Goal: Task Accomplishment & Management: Manage account settings

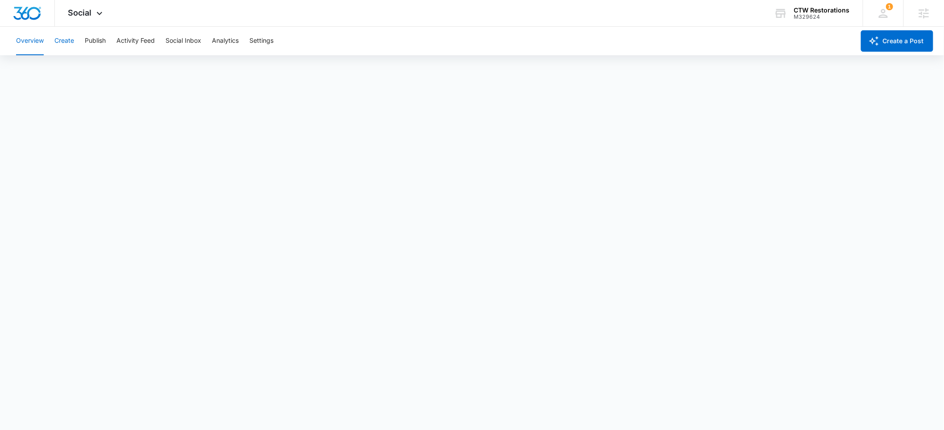
click at [66, 41] on button "Create" at bounding box center [64, 41] width 20 height 29
click at [83, 69] on button "Approvals" at bounding box center [87, 68] width 30 height 25
click at [91, 13] on span "Social" at bounding box center [80, 12] width 24 height 9
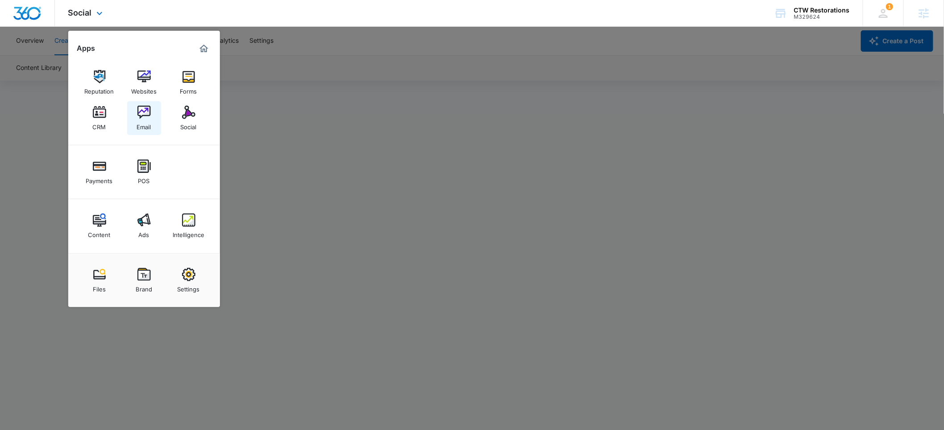
click at [153, 111] on link "Email" at bounding box center [144, 118] width 34 height 34
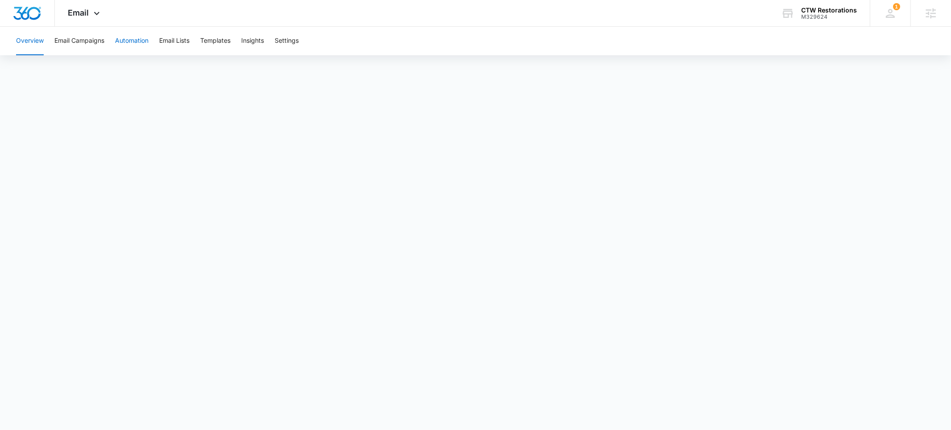
click at [125, 42] on button "Automation" at bounding box center [131, 41] width 33 height 29
click at [86, 16] on span "Email" at bounding box center [78, 12] width 21 height 9
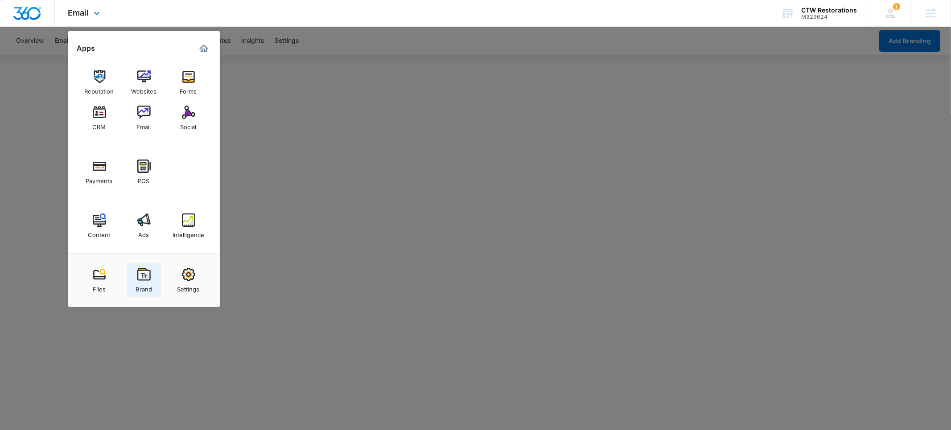
click at [149, 286] on div "Brand" at bounding box center [144, 287] width 17 height 12
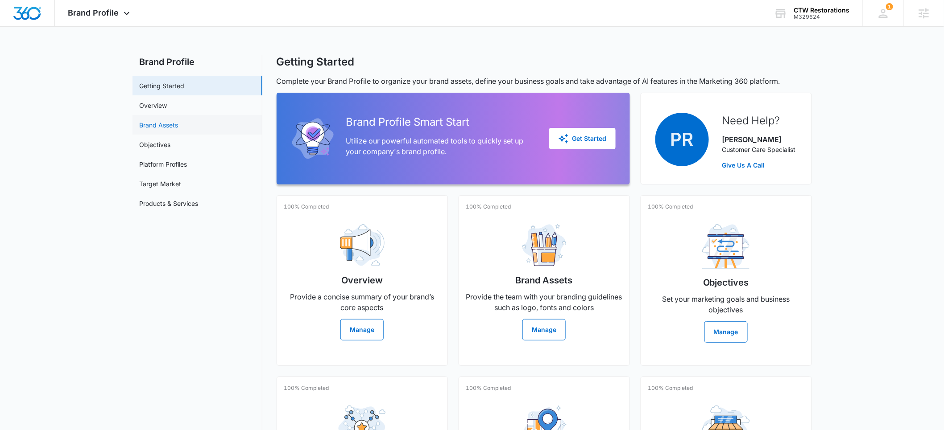
click at [167, 130] on link "Brand Assets" at bounding box center [159, 124] width 39 height 9
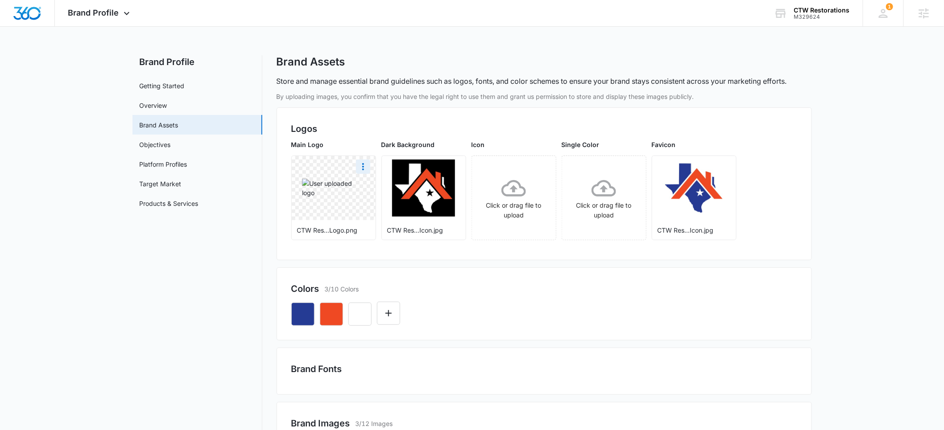
click at [334, 194] on img at bounding box center [333, 188] width 63 height 19
click at [363, 168] on icon "More" at bounding box center [363, 166] width 11 height 11
click at [376, 207] on div "Delete" at bounding box center [381, 205] width 29 height 6
click at [341, 191] on icon at bounding box center [333, 188] width 25 height 25
click at [116, 15] on span "Brand Profile" at bounding box center [93, 12] width 51 height 9
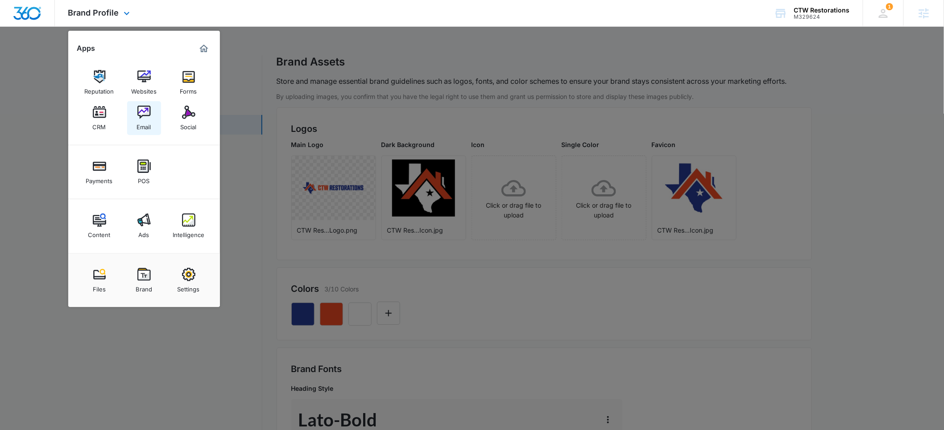
click at [145, 115] on img at bounding box center [143, 112] width 13 height 13
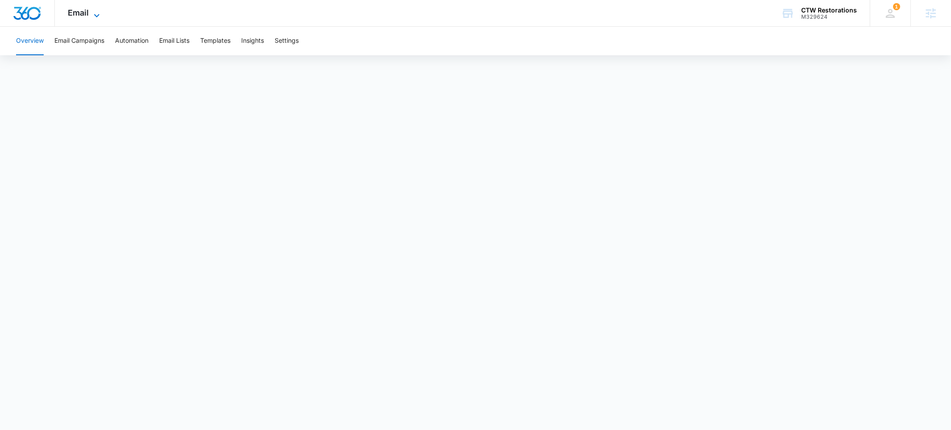
click at [81, 17] on span "Email" at bounding box center [78, 12] width 21 height 9
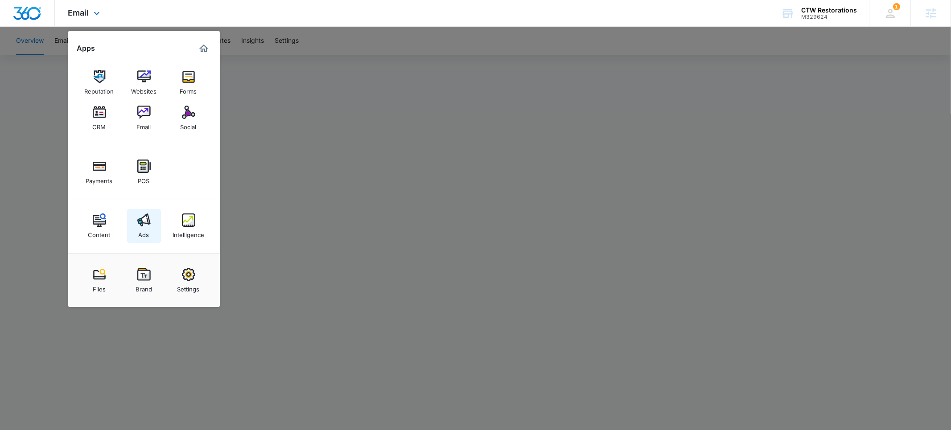
click at [149, 225] on img at bounding box center [143, 220] width 13 height 13
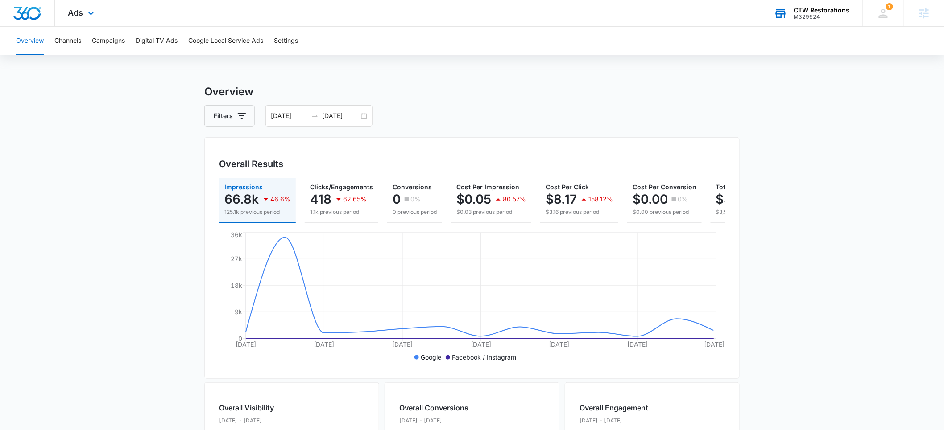
click at [820, 15] on div "M329624" at bounding box center [822, 17] width 56 height 6
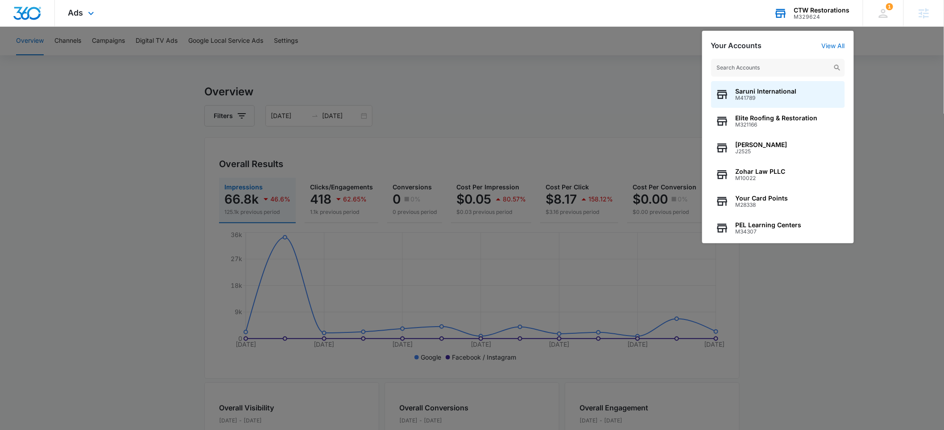
click at [756, 67] on input "text" at bounding box center [778, 68] width 134 height 18
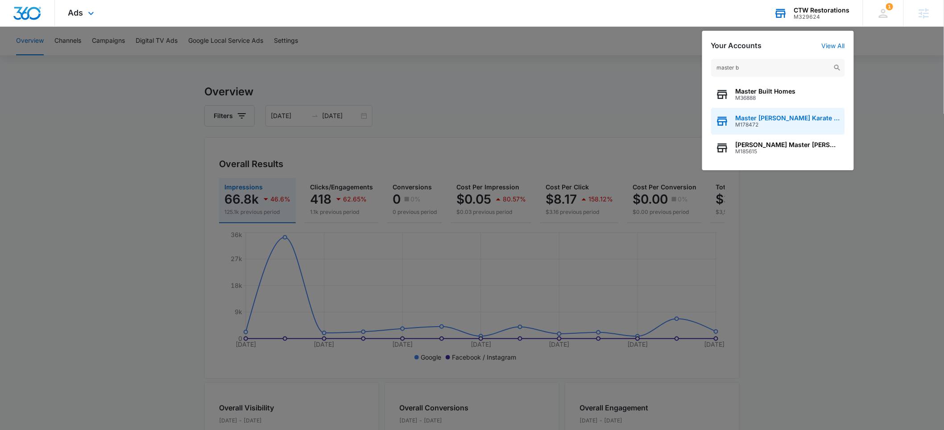
type input "master b"
click at [761, 123] on span "M178472" at bounding box center [787, 125] width 105 height 6
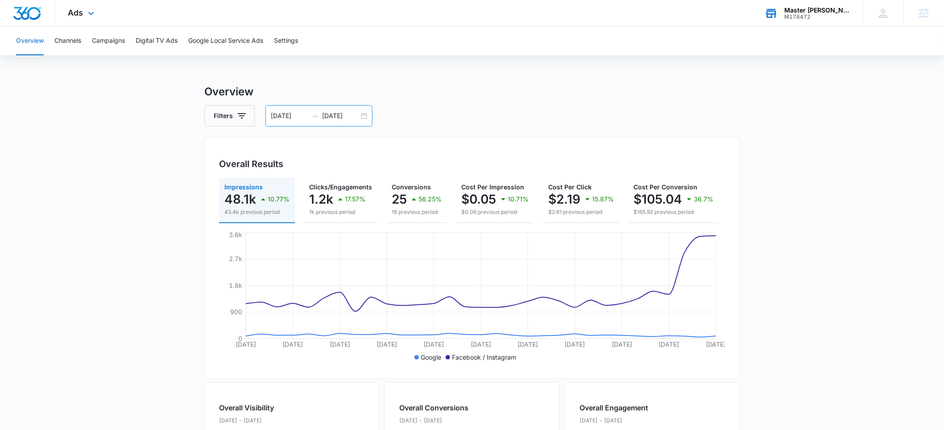
click at [281, 116] on input "09/09/2025" at bounding box center [289, 116] width 37 height 10
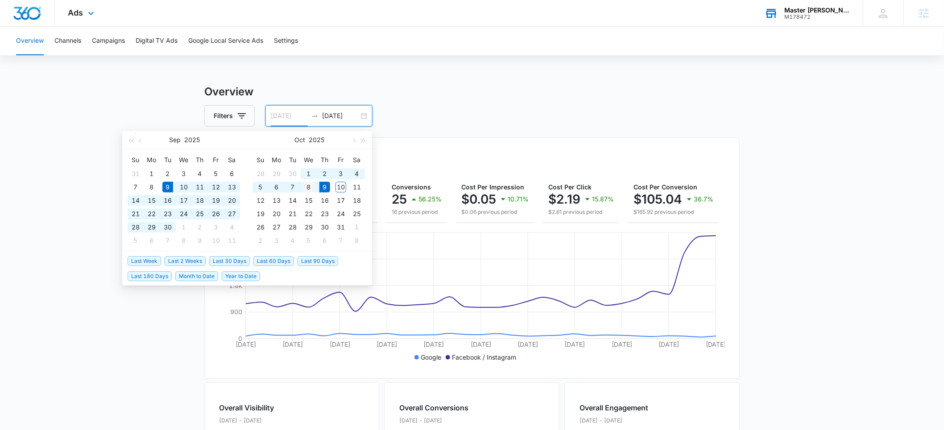
type input "10/08/2025"
click at [307, 186] on div "8" at bounding box center [308, 187] width 11 height 11
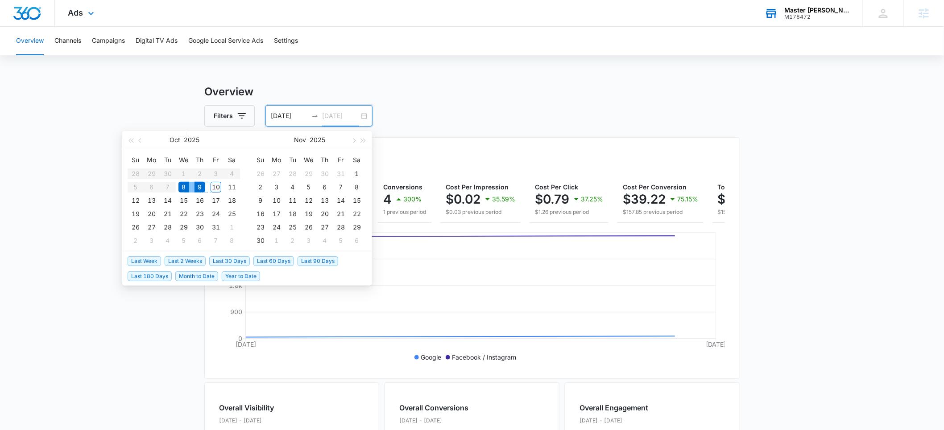
type input "10/09/2025"
click at [201, 188] on div "9" at bounding box center [199, 187] width 11 height 11
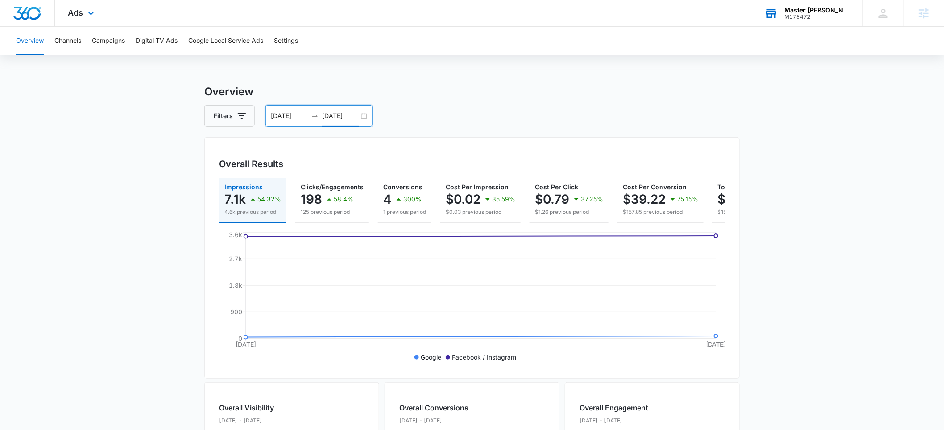
click at [284, 118] on input "10/08/2025" at bounding box center [289, 116] width 37 height 10
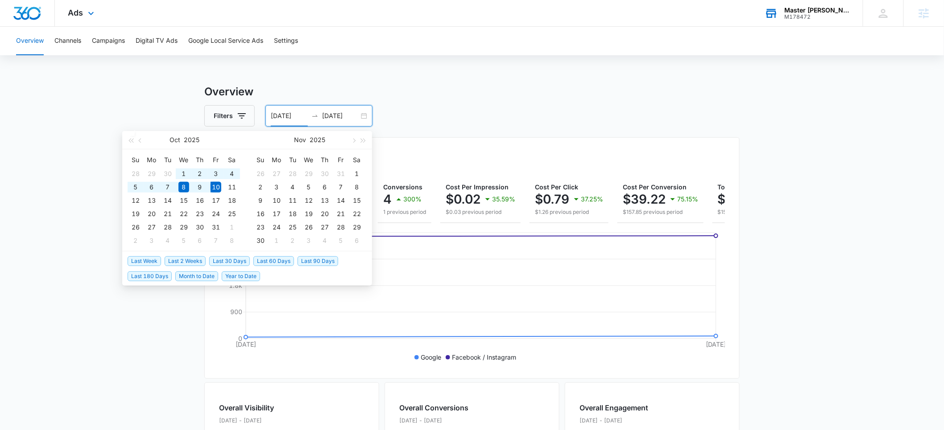
click at [225, 260] on span "Last 30 Days" at bounding box center [229, 261] width 41 height 10
type input "09/10/2025"
type input "10/10/2025"
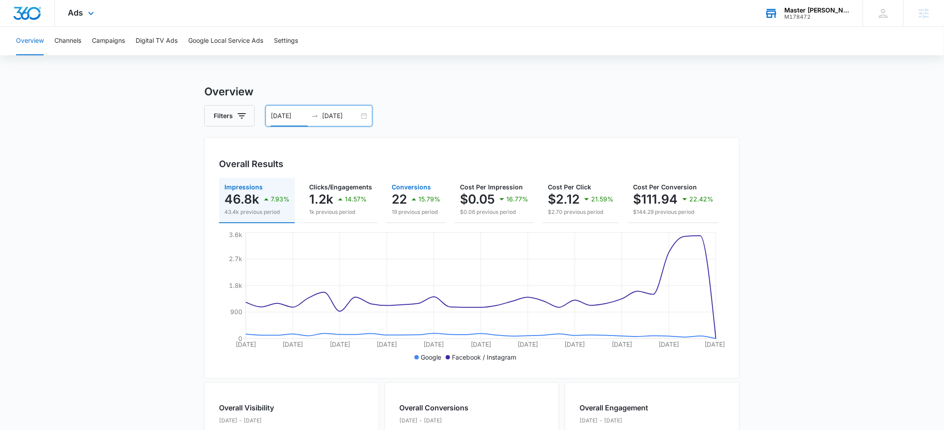
click at [403, 194] on p "22" at bounding box center [399, 199] width 15 height 14
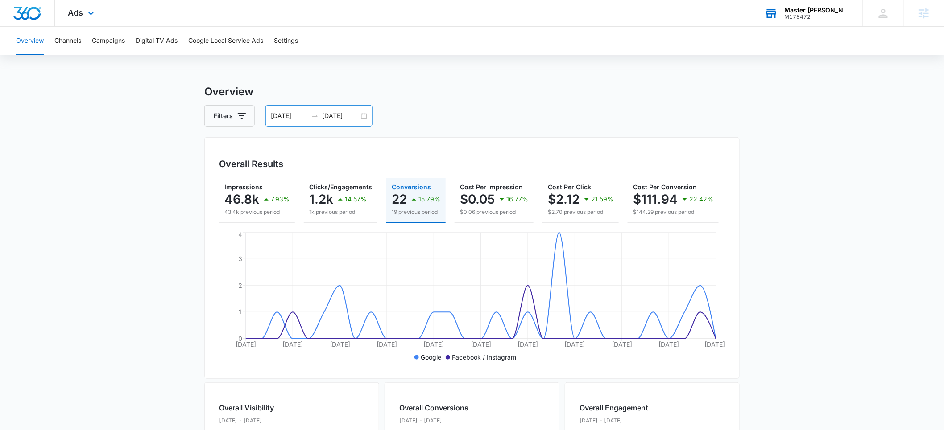
click at [281, 115] on input "09/10/2025" at bounding box center [289, 116] width 37 height 10
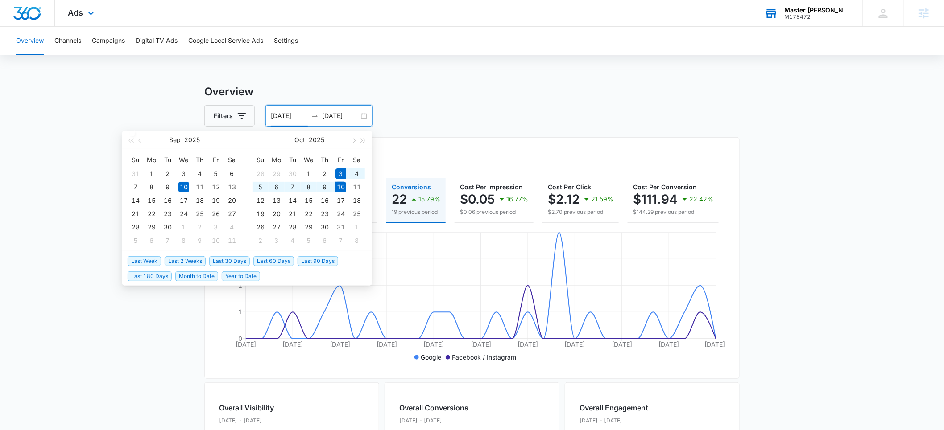
click at [142, 261] on span "Last Week" at bounding box center [144, 261] width 33 height 10
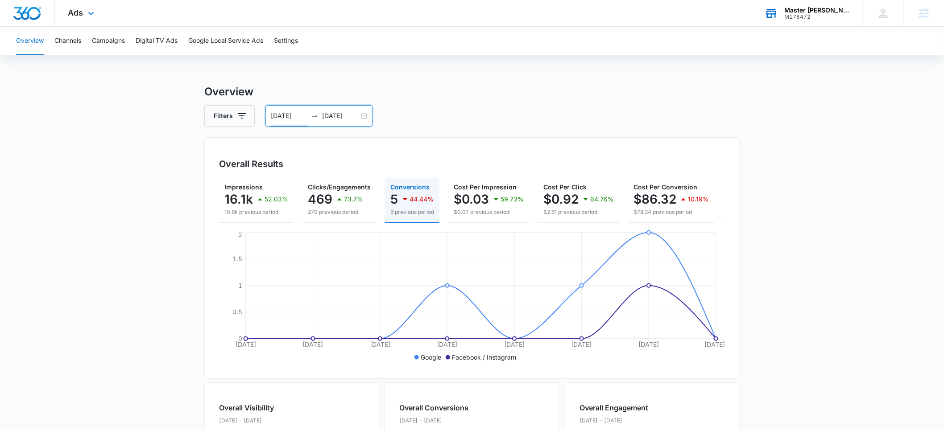
scroll to position [2, 0]
click at [279, 116] on input "10/03/2025" at bounding box center [289, 114] width 37 height 10
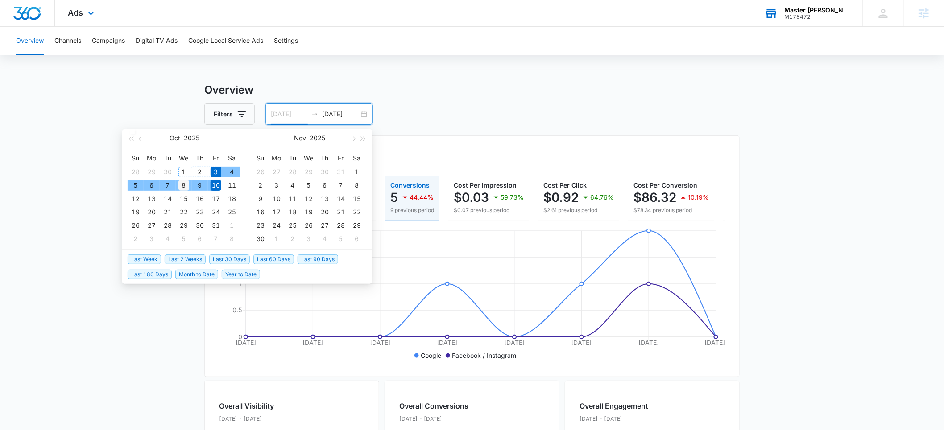
type input "10/08/2025"
click at [180, 184] on div "8" at bounding box center [183, 185] width 11 height 11
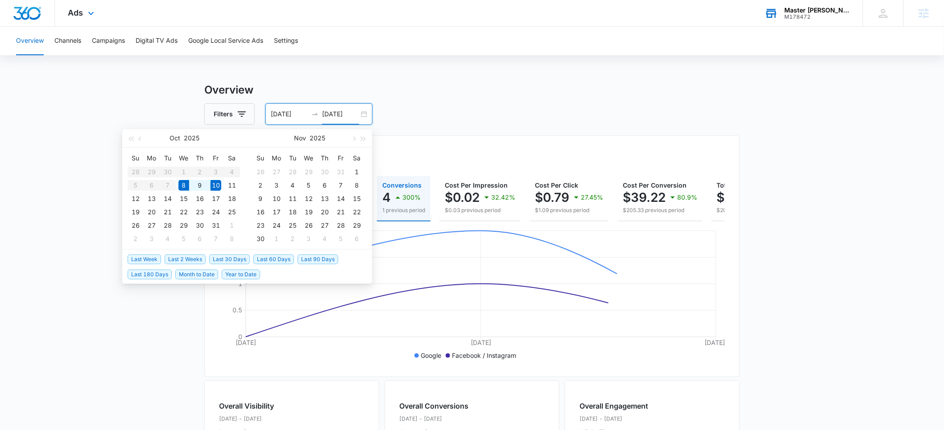
click at [133, 97] on main "Overview Filters 10/08/2025 10/10/2025 Overall Results Impressions 7.1k 13.06% …" at bounding box center [472, 402] width 944 height 640
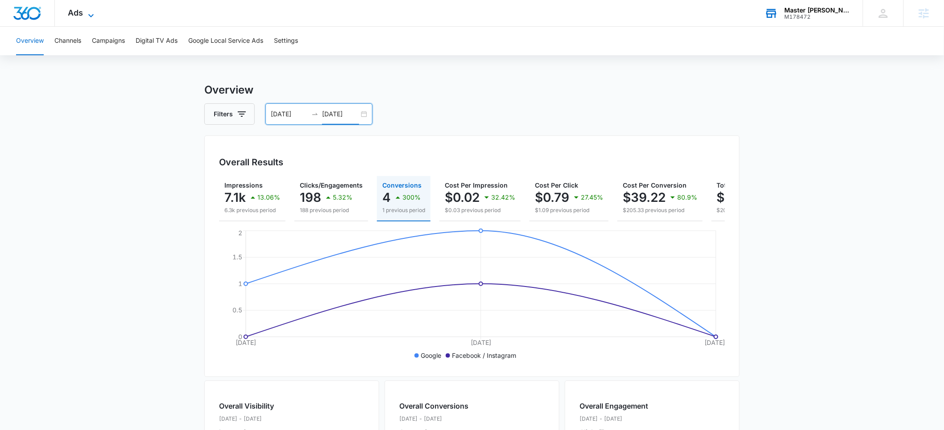
click at [81, 16] on span "Ads" at bounding box center [75, 12] width 15 height 9
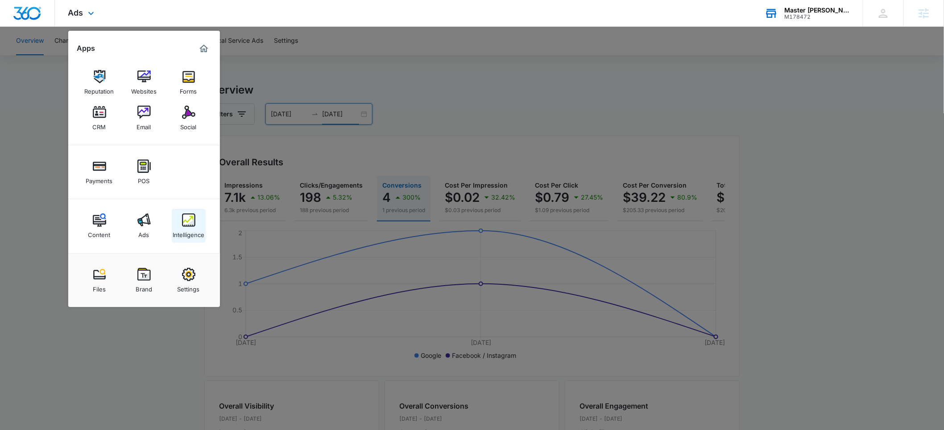
click at [193, 223] on img at bounding box center [188, 220] width 13 height 13
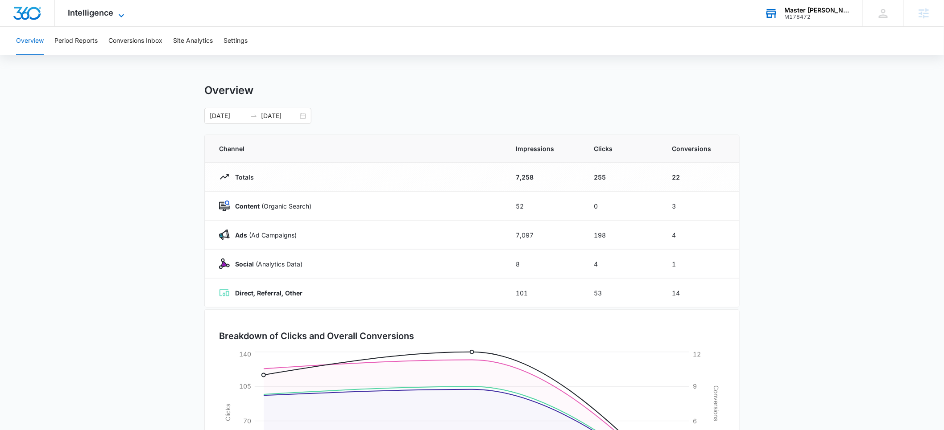
click at [83, 12] on span "Intelligence" at bounding box center [90, 12] width 45 height 9
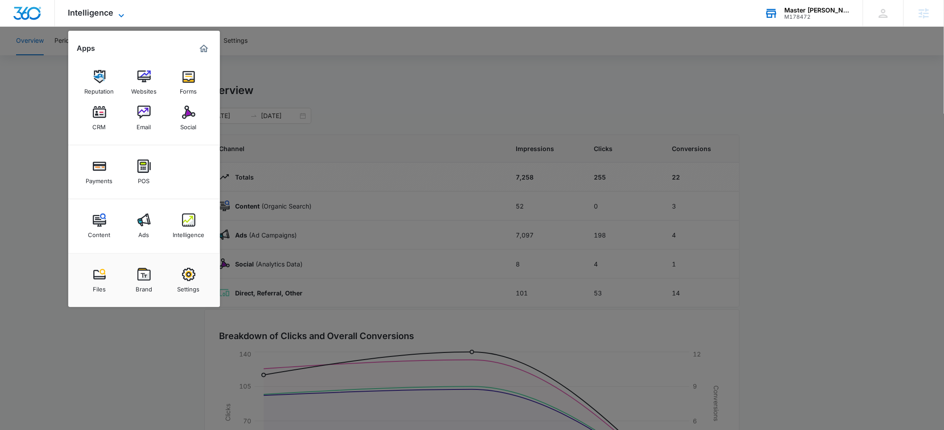
click at [86, 14] on span "Intelligence" at bounding box center [90, 12] width 45 height 9
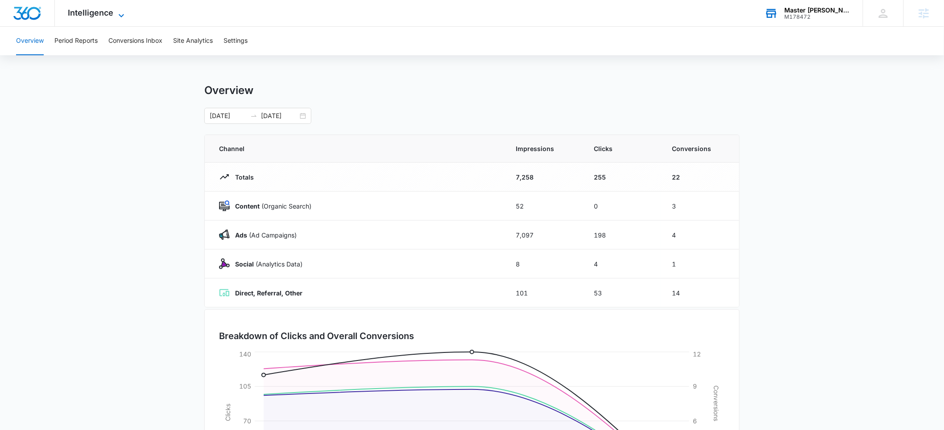
click at [96, 14] on span "Intelligence" at bounding box center [90, 12] width 45 height 9
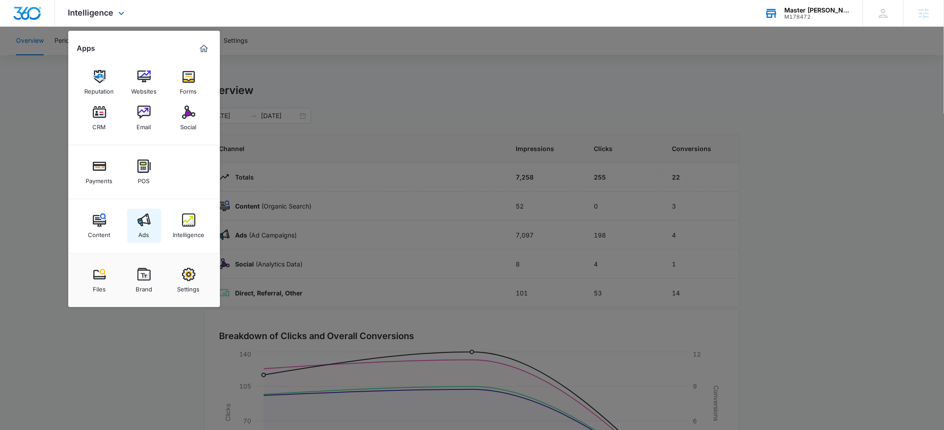
click at [140, 227] on img at bounding box center [143, 220] width 13 height 13
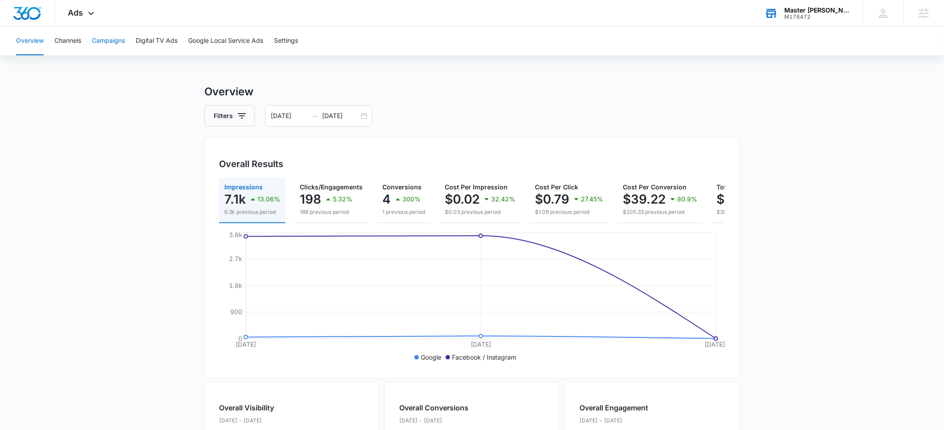
click at [113, 47] on button "Campaigns" at bounding box center [108, 41] width 33 height 29
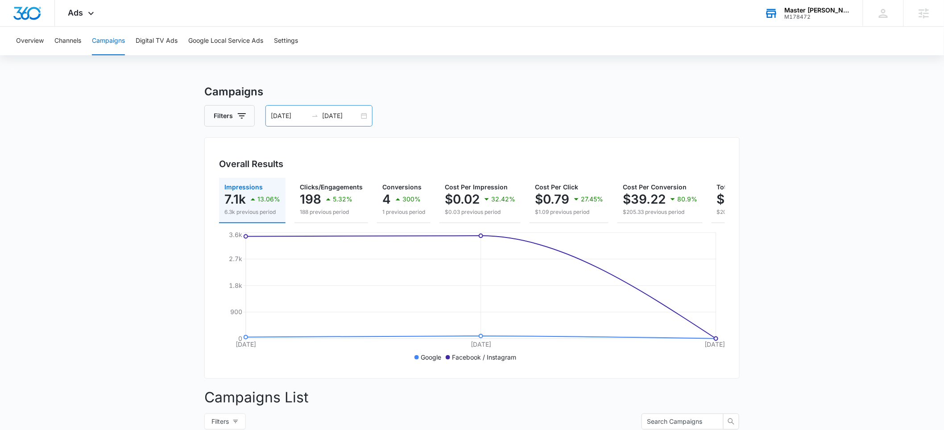
click at [280, 118] on input "10/08/2025" at bounding box center [289, 116] width 37 height 10
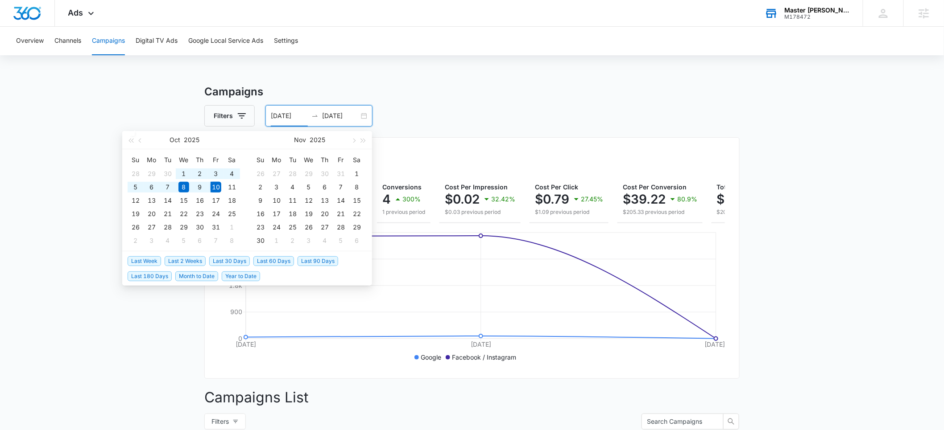
click at [233, 261] on span "Last 30 Days" at bounding box center [229, 261] width 41 height 10
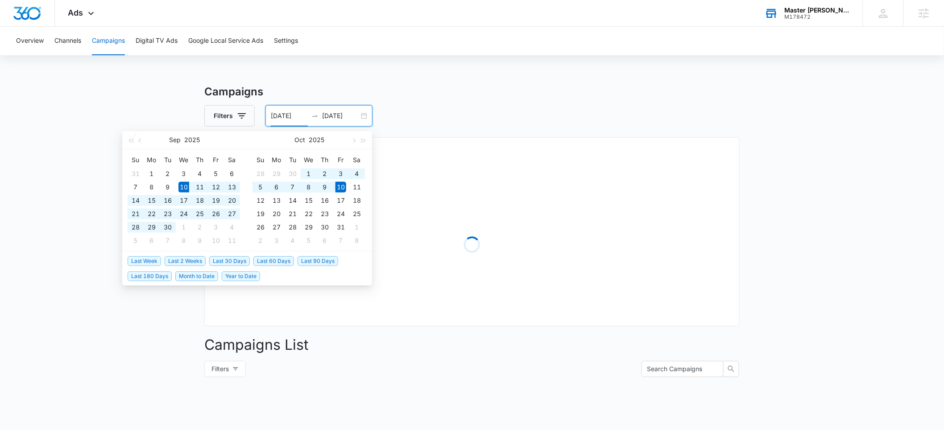
type input "09/10/2025"
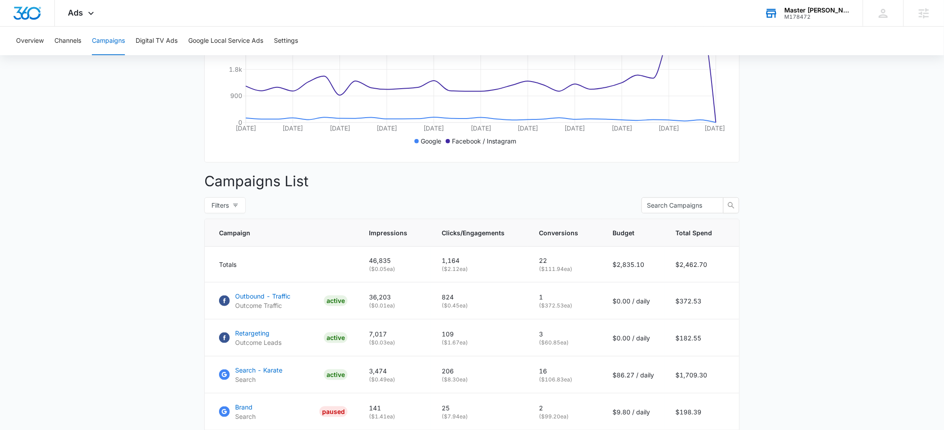
scroll to position [252, 0]
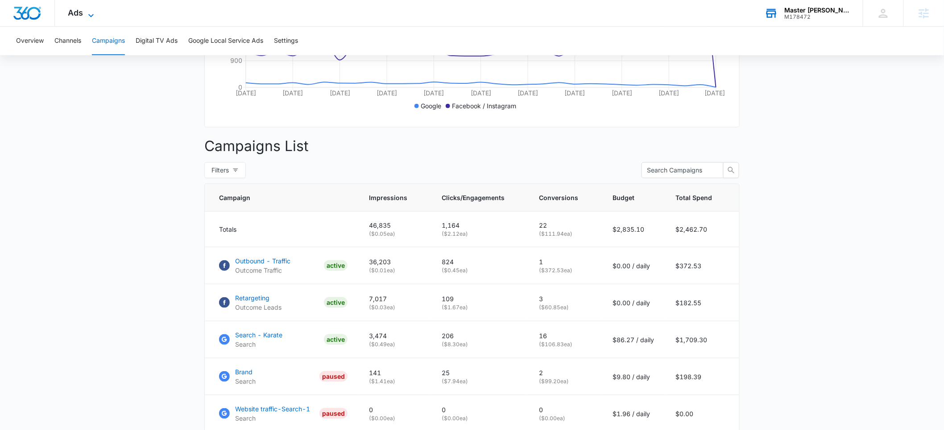
click at [81, 15] on span "Ads" at bounding box center [75, 12] width 15 height 9
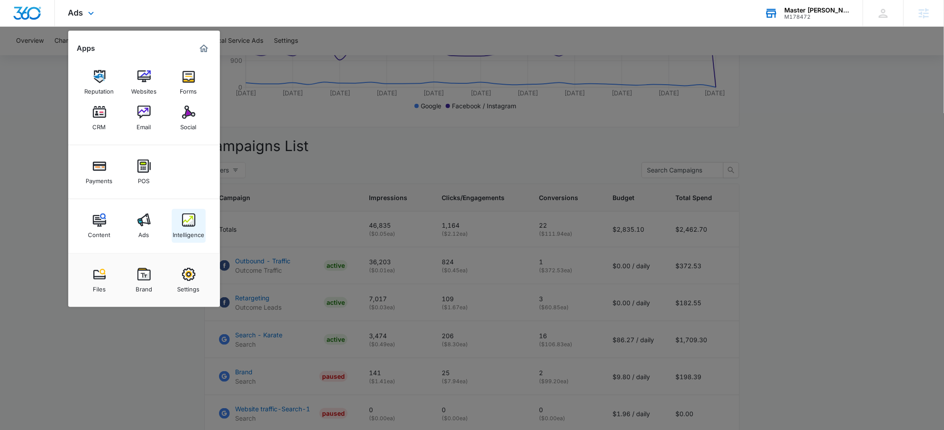
click at [185, 231] on div "Intelligence" at bounding box center [189, 233] width 32 height 12
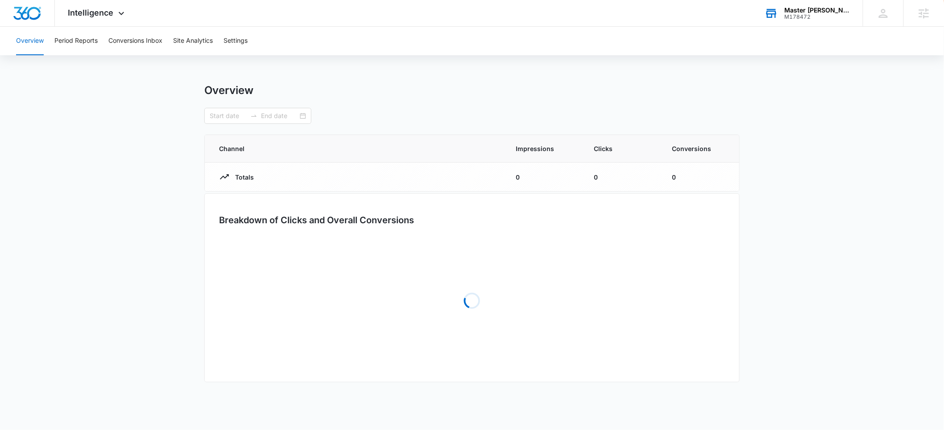
type input "09/10/2025"
type input "10/10/2025"
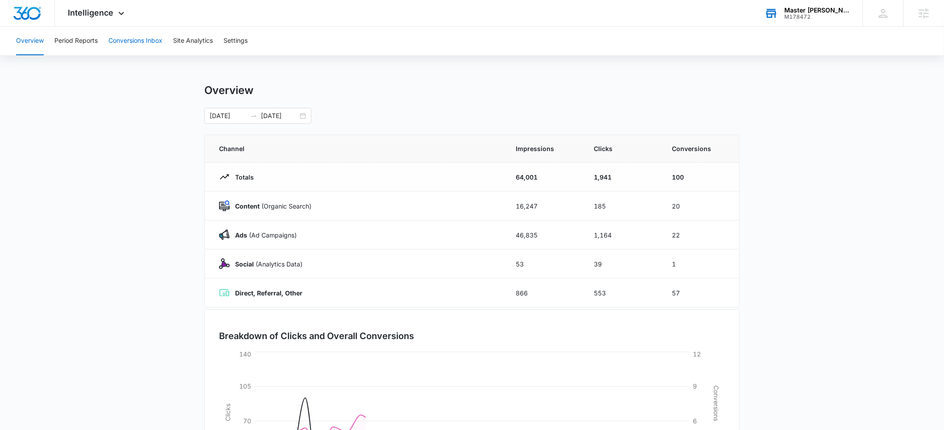
click at [122, 42] on button "Conversions Inbox" at bounding box center [135, 41] width 54 height 29
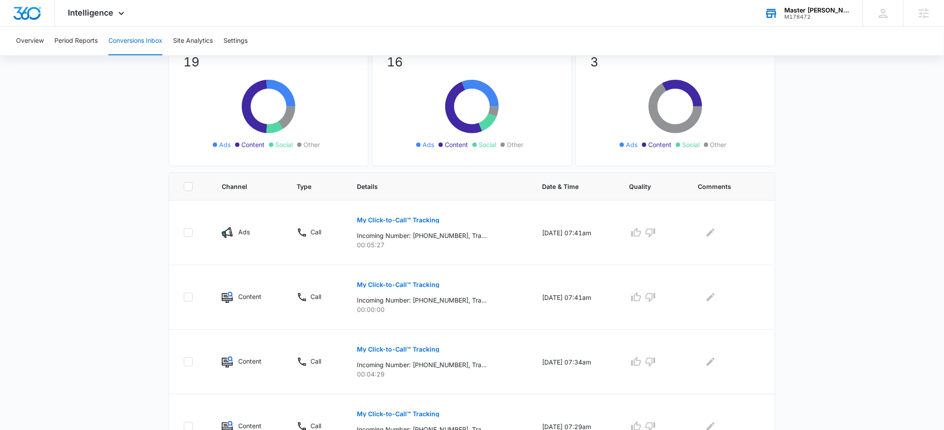
scroll to position [87, 0]
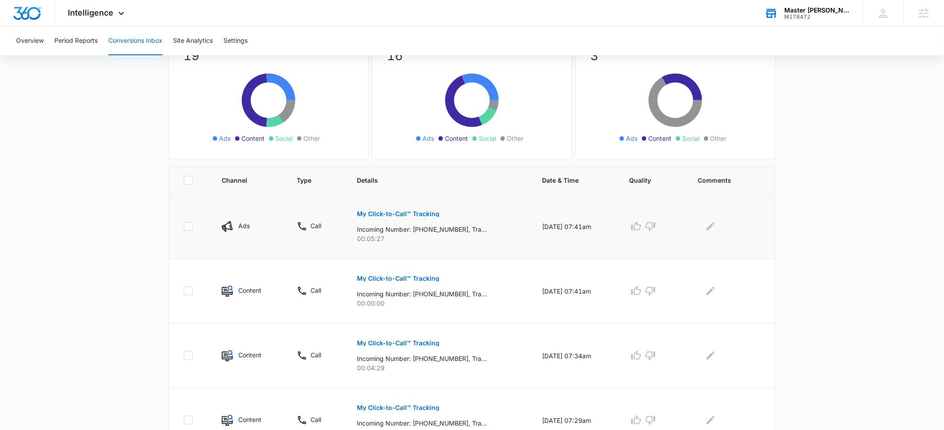
click at [385, 215] on p "My Click-to-Call™ Tracking" at bounding box center [398, 214] width 83 height 6
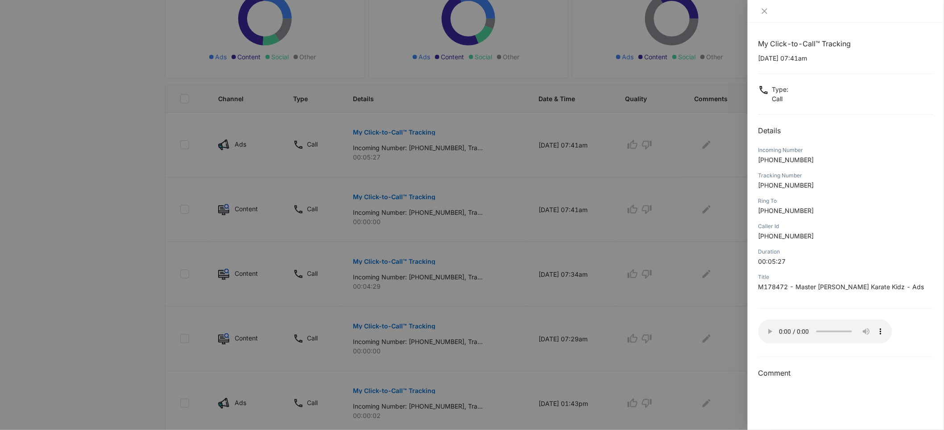
scroll to position [0, 0]
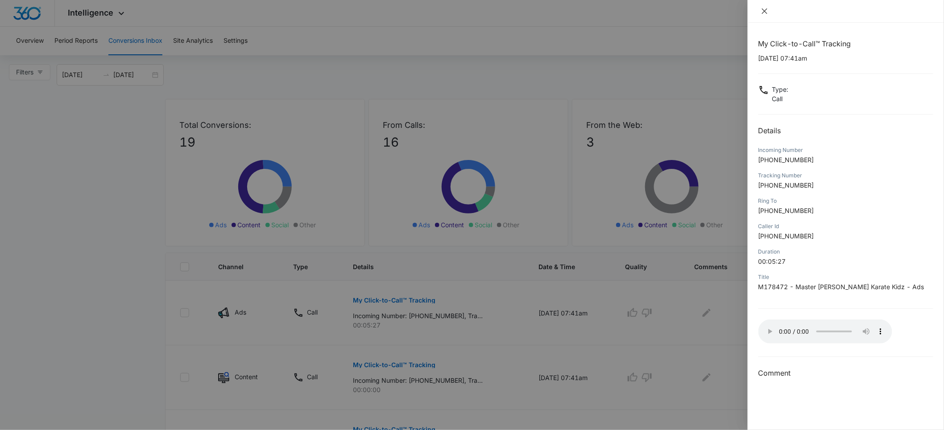
click at [763, 12] on icon "close" at bounding box center [764, 11] width 7 height 7
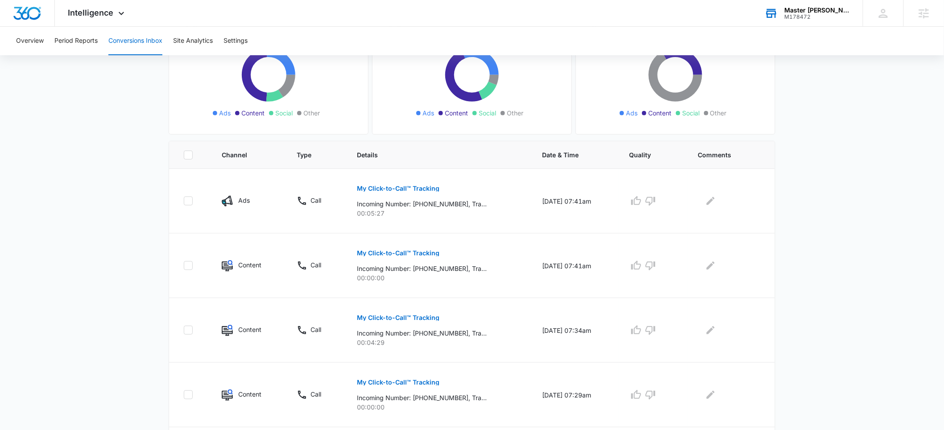
scroll to position [62, 0]
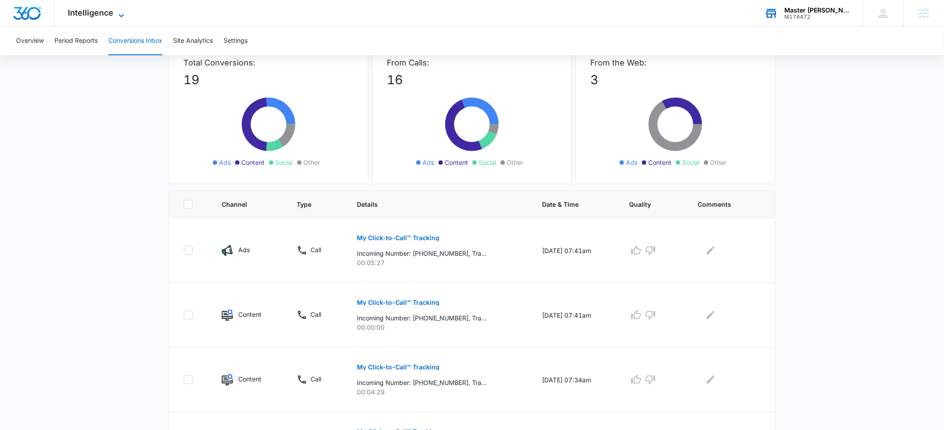
click at [97, 15] on span "Intelligence" at bounding box center [90, 12] width 45 height 9
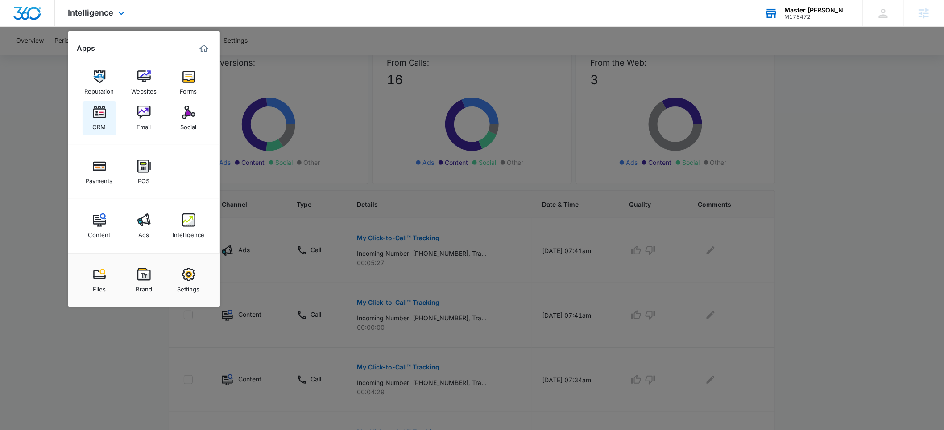
click at [104, 121] on div "CRM" at bounding box center [99, 125] width 13 height 12
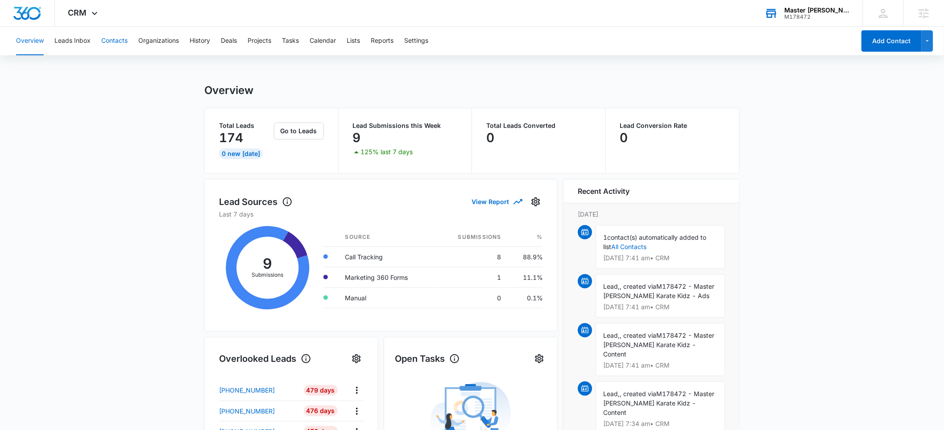
click at [107, 41] on button "Contacts" at bounding box center [114, 41] width 26 height 29
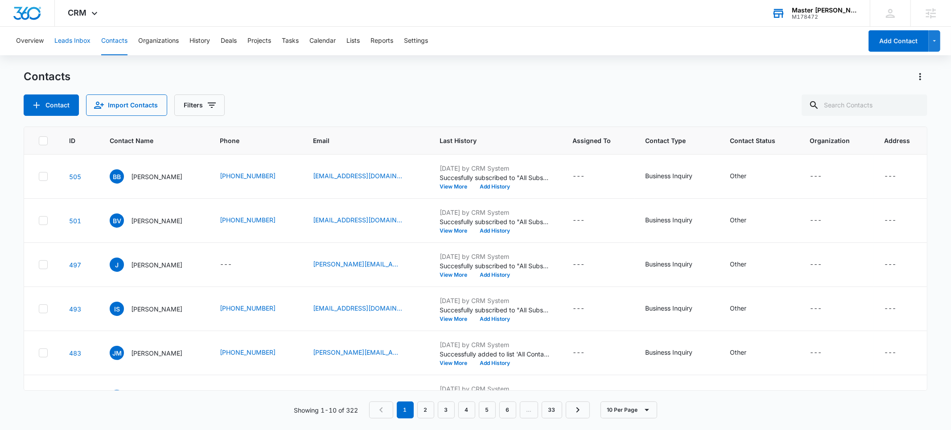
click at [77, 42] on button "Leads Inbox" at bounding box center [72, 41] width 36 height 29
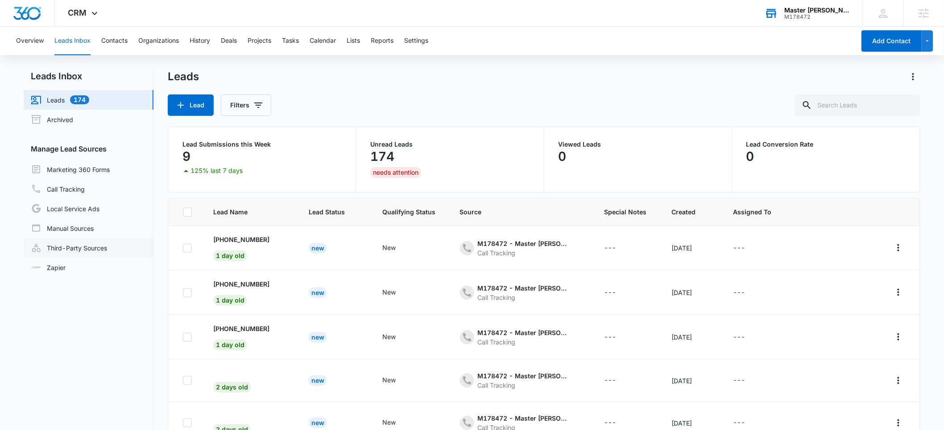
click at [69, 250] on link "Third-Party Sources" at bounding box center [69, 248] width 76 height 11
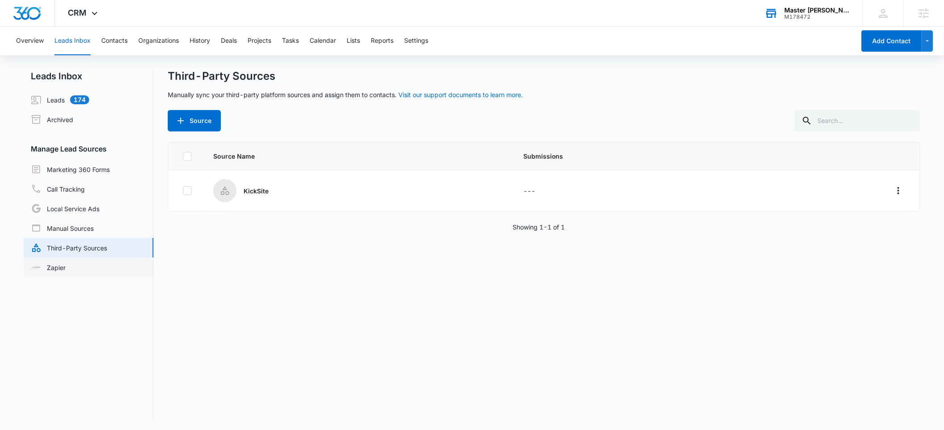
click at [63, 268] on link "Zapier" at bounding box center [48, 267] width 35 height 9
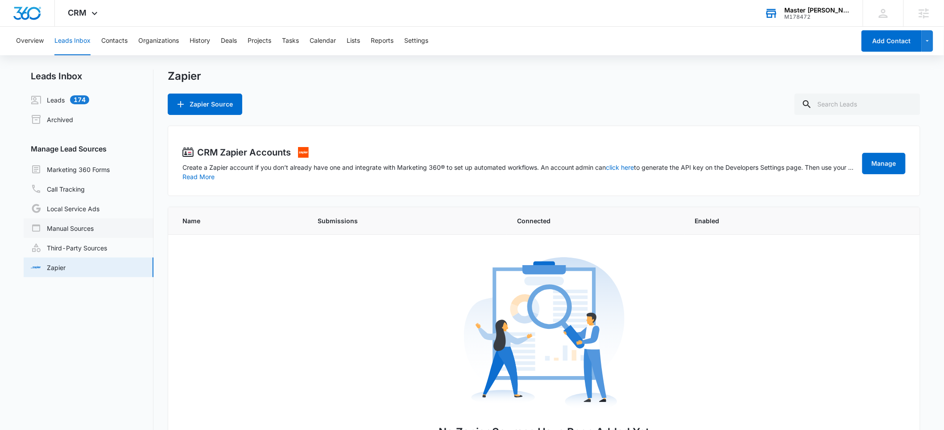
click at [75, 229] on link "Manual Sources" at bounding box center [62, 228] width 63 height 11
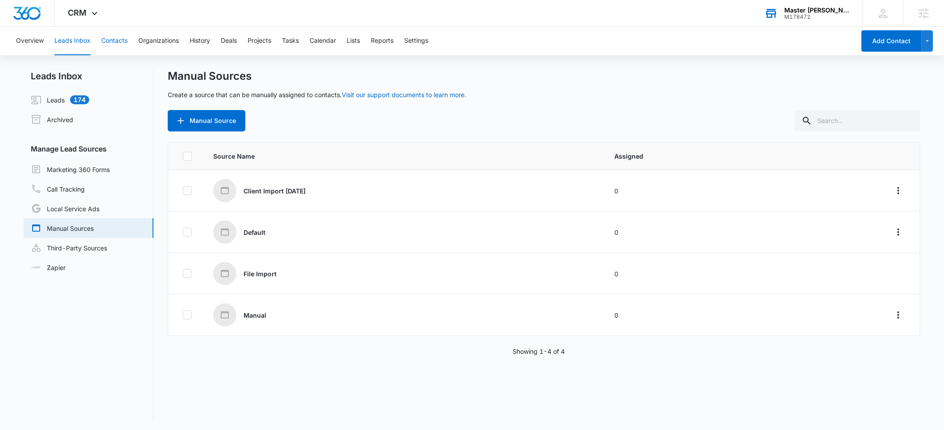
click at [110, 44] on button "Contacts" at bounding box center [114, 41] width 26 height 29
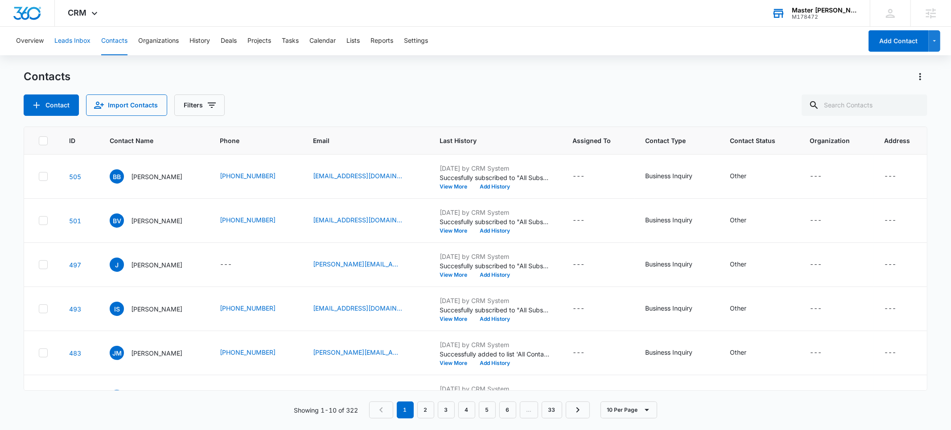
click at [69, 42] on button "Leads Inbox" at bounding box center [72, 41] width 36 height 29
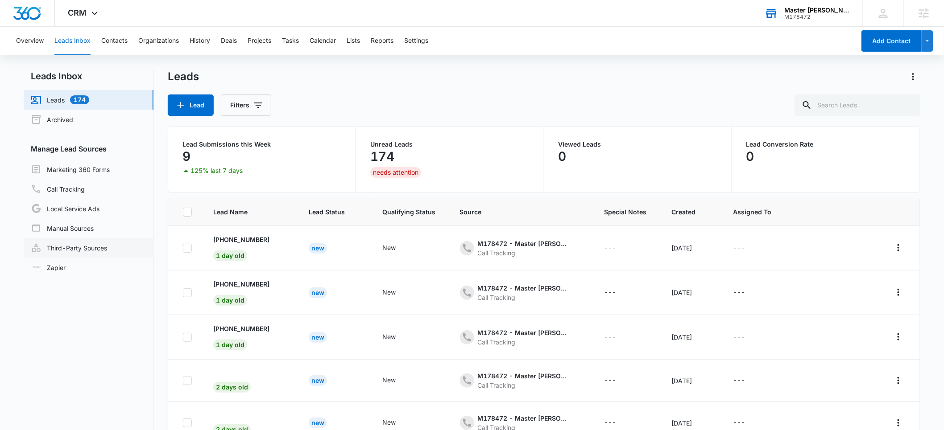
click at [66, 248] on link "Third-Party Sources" at bounding box center [69, 248] width 76 height 11
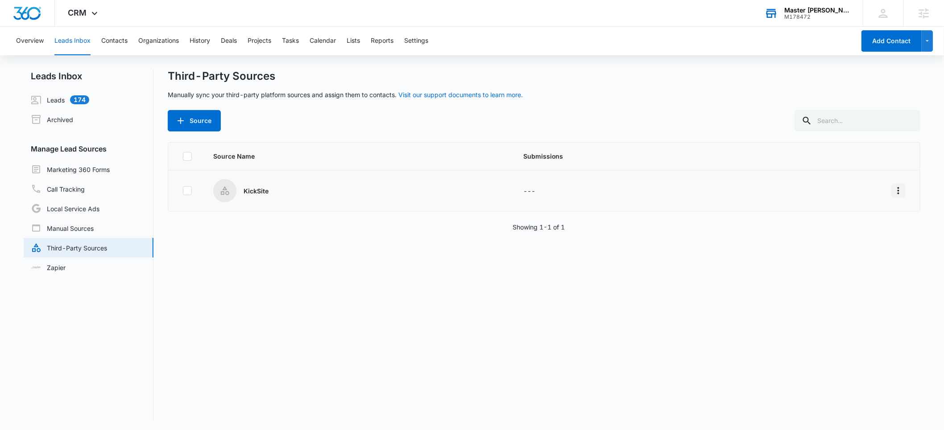
click at [893, 190] on icon "Overflow Menu" at bounding box center [898, 191] width 11 height 11
click at [828, 229] on div "Edit" at bounding box center [851, 229] width 50 height 6
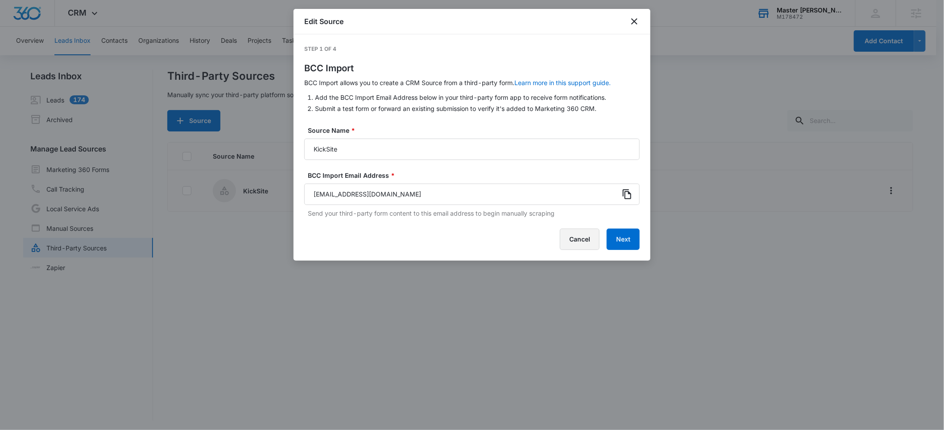
click at [578, 244] on button "Cancel" at bounding box center [580, 239] width 40 height 21
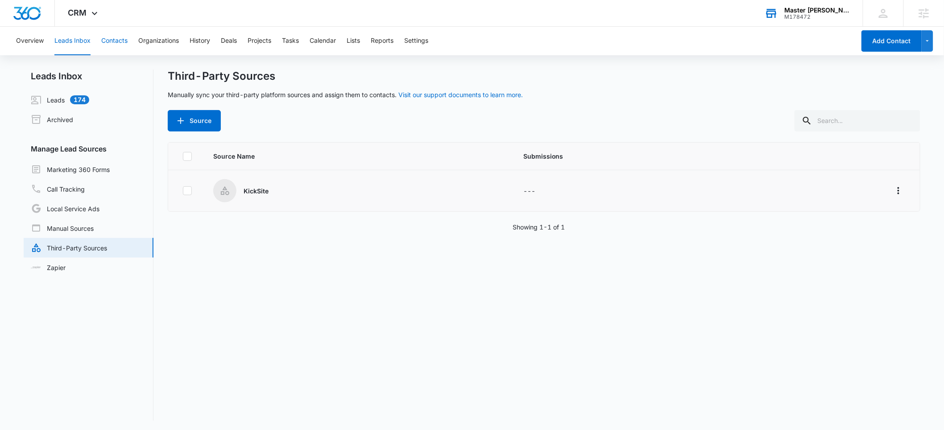
click at [116, 43] on button "Contacts" at bounding box center [114, 41] width 26 height 29
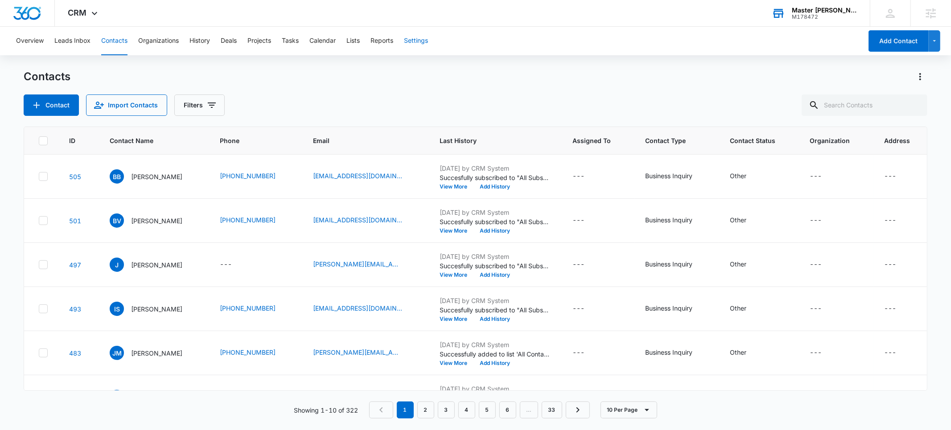
click at [424, 39] on button "Settings" at bounding box center [416, 41] width 24 height 29
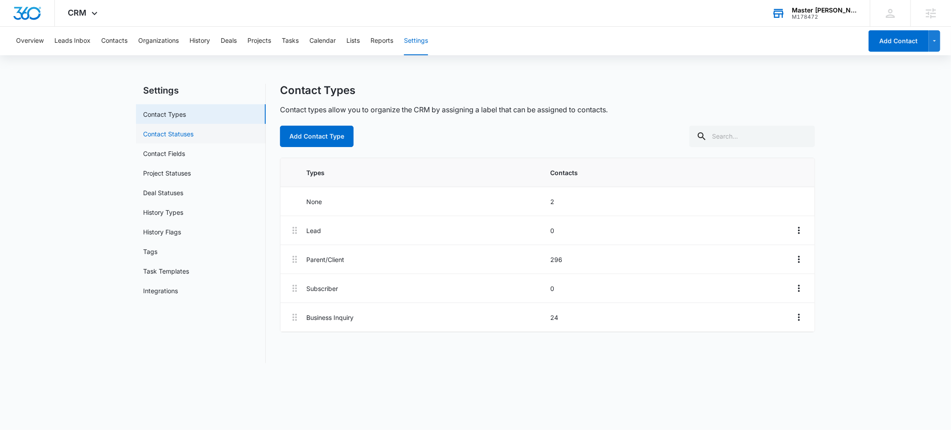
click at [184, 134] on link "Contact Statuses" at bounding box center [168, 133] width 50 height 9
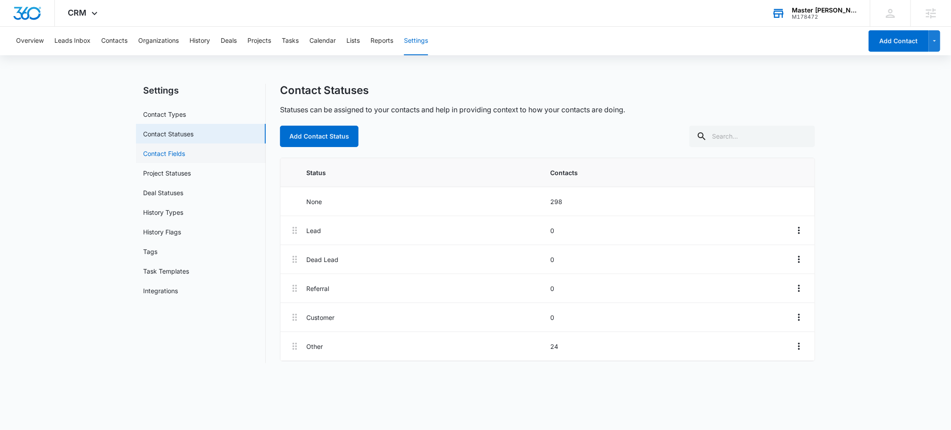
click at [178, 154] on link "Contact Fields" at bounding box center [164, 153] width 42 height 9
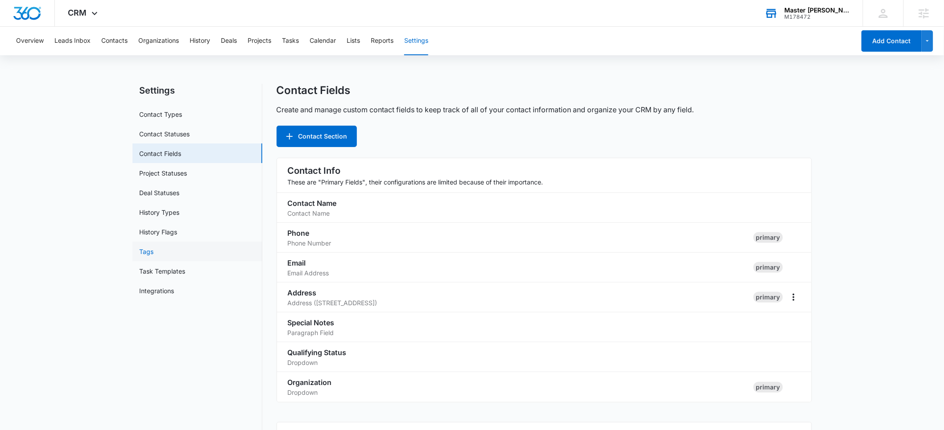
click at [153, 248] on link "Tags" at bounding box center [147, 251] width 14 height 9
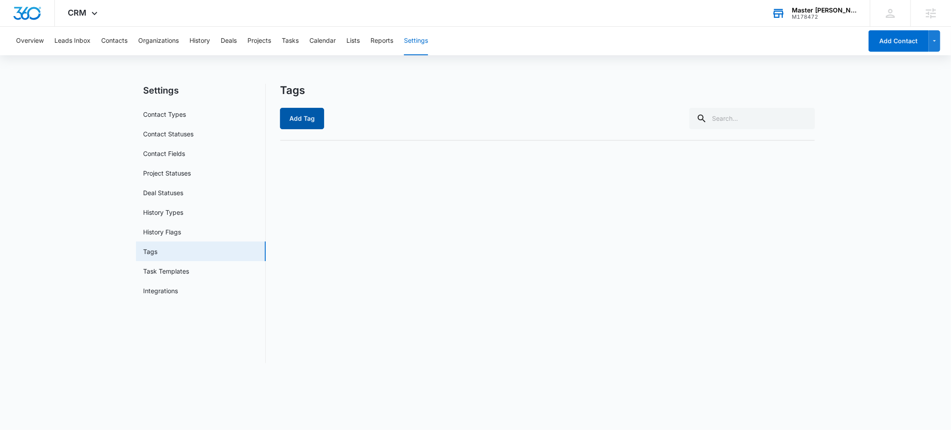
click at [301, 123] on button "Add Tag" at bounding box center [302, 118] width 44 height 21
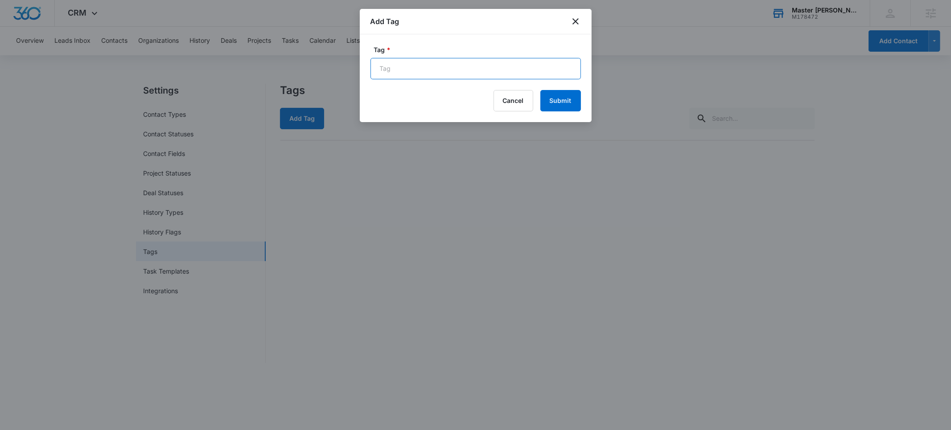
click at [388, 67] on input "Tag *" at bounding box center [476, 68] width 211 height 21
click at [389, 69] on input "KickSite" at bounding box center [476, 68] width 211 height 21
type input "KickSite"
click at [554, 105] on button "Submit" at bounding box center [561, 100] width 41 height 21
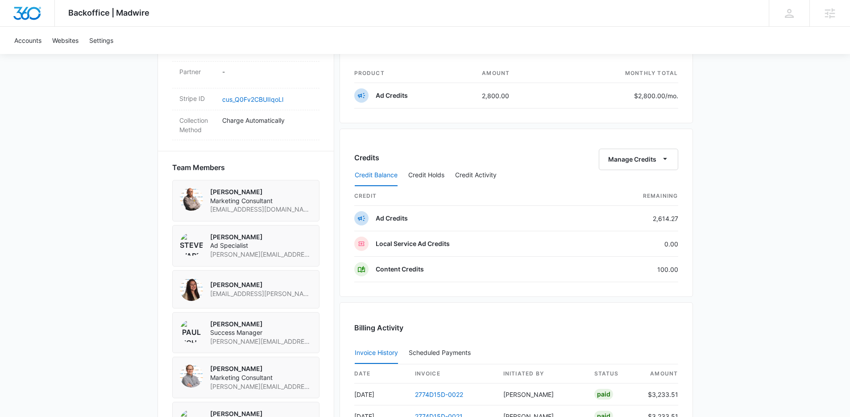
scroll to position [669, 0]
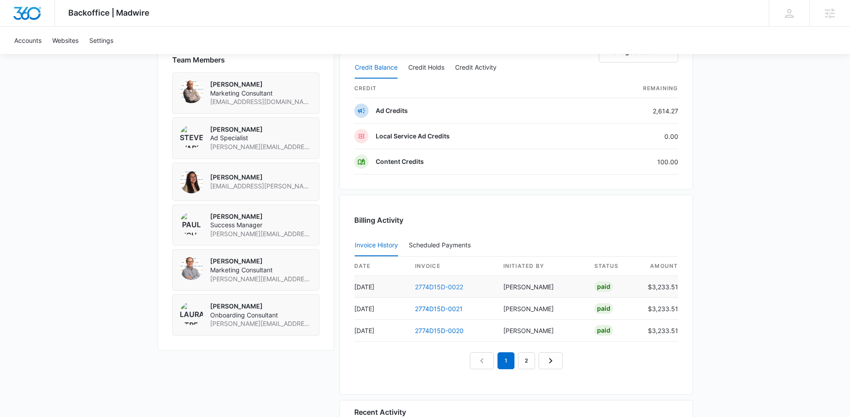
click at [426, 287] on link "2774D15D-0022" at bounding box center [439, 287] width 48 height 8
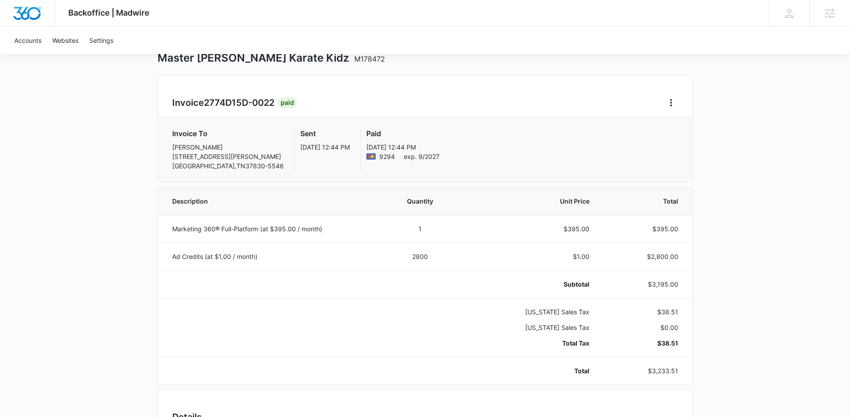
scroll to position [93, 0]
